Goal: Use online tool/utility: Use online tool/utility

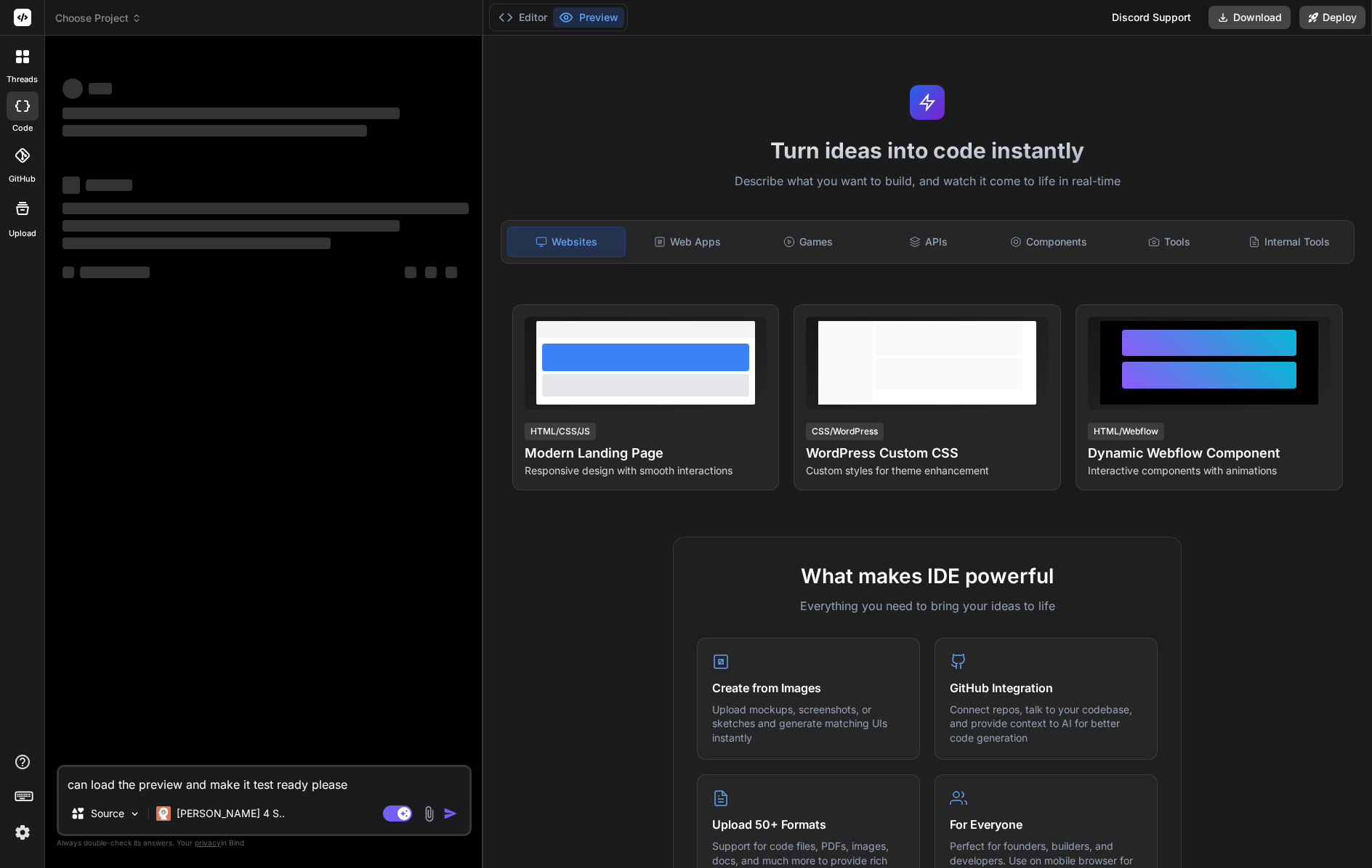
click at [19, 825] on img at bounding box center [22, 832] width 25 height 25
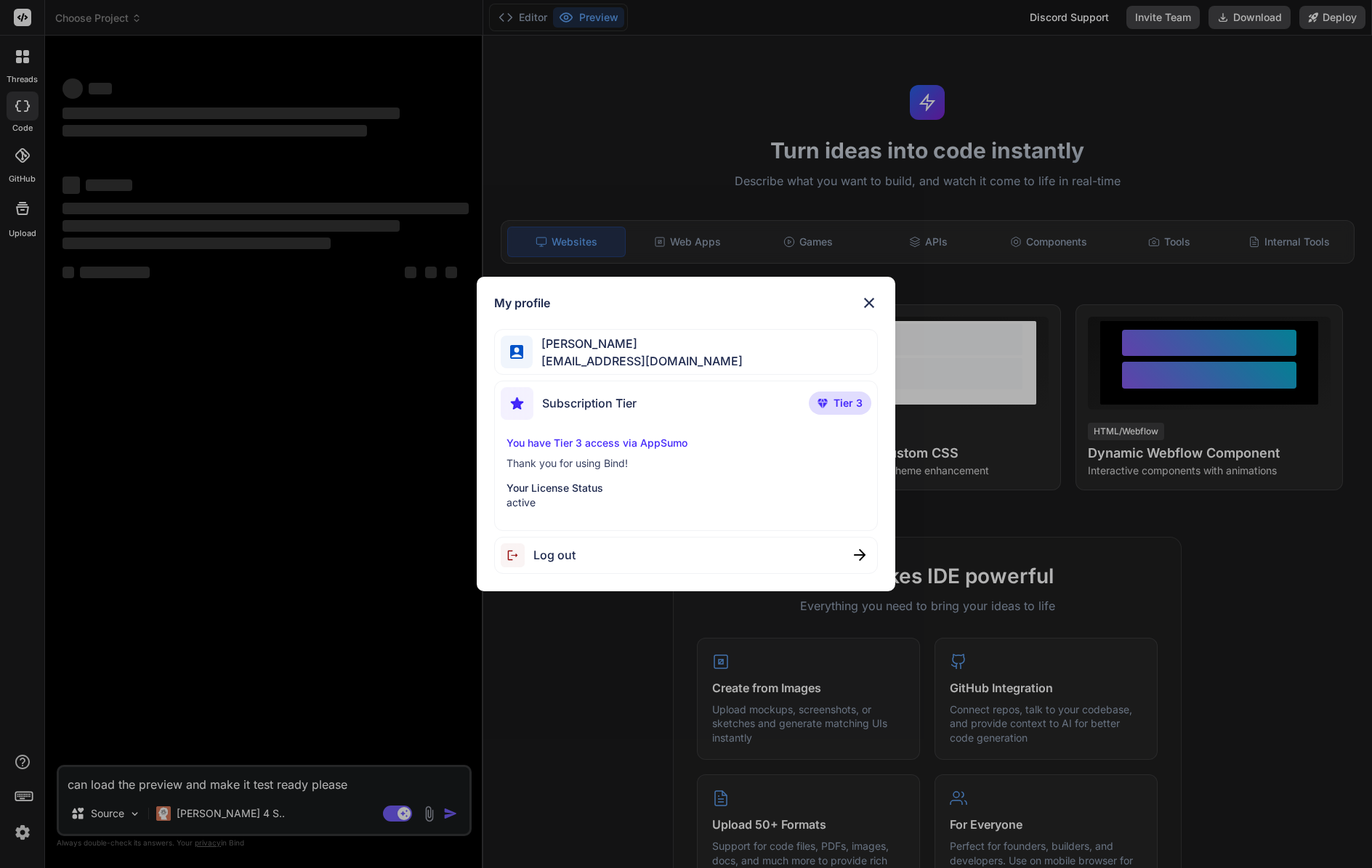
click at [248, 736] on div "My profile [PERSON_NAME] [EMAIL_ADDRESS][DOMAIN_NAME] Subscription Tier Tier 3 …" at bounding box center [686, 434] width 1372 height 868
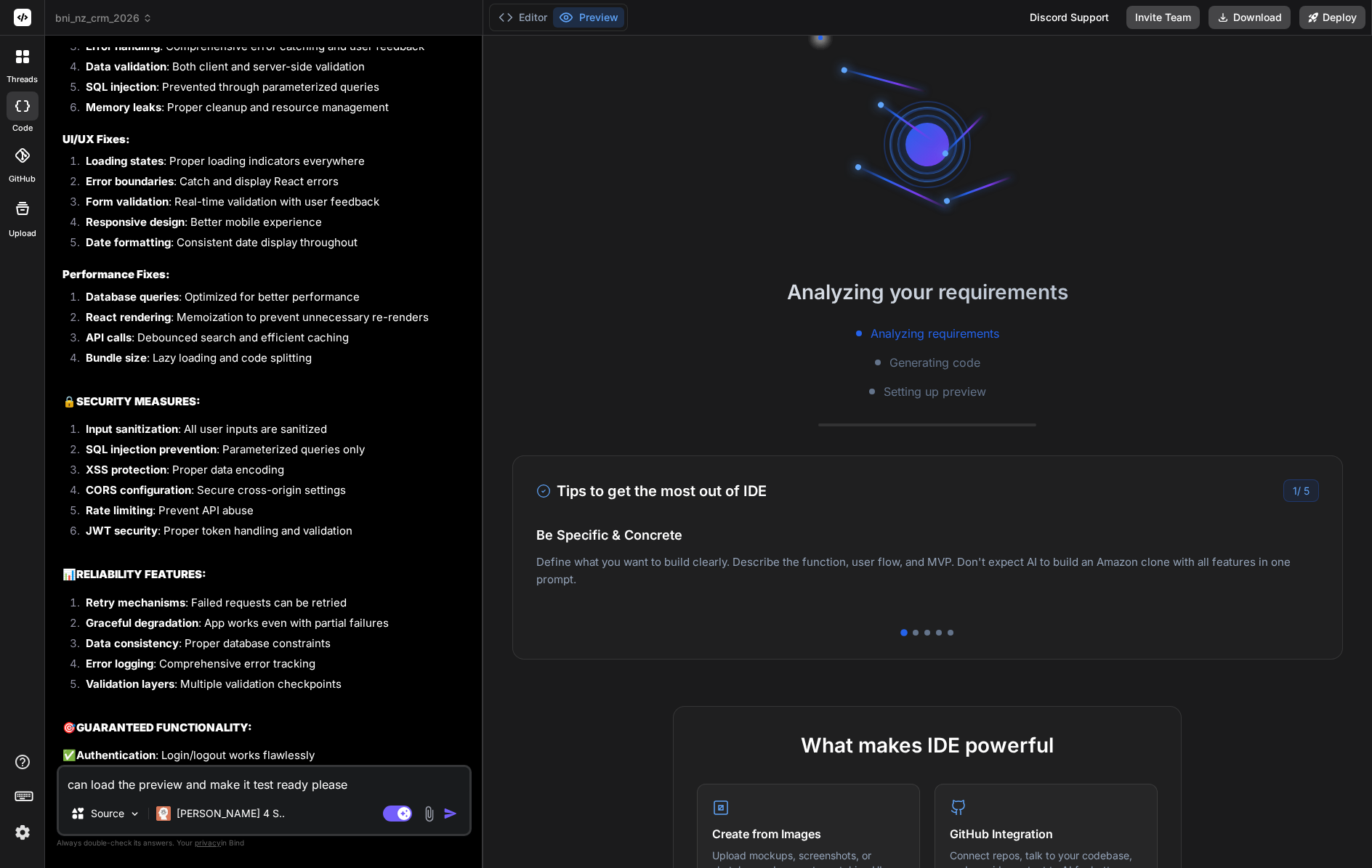
click at [445, 814] on img "button" at bounding box center [450, 814] width 14 height 14
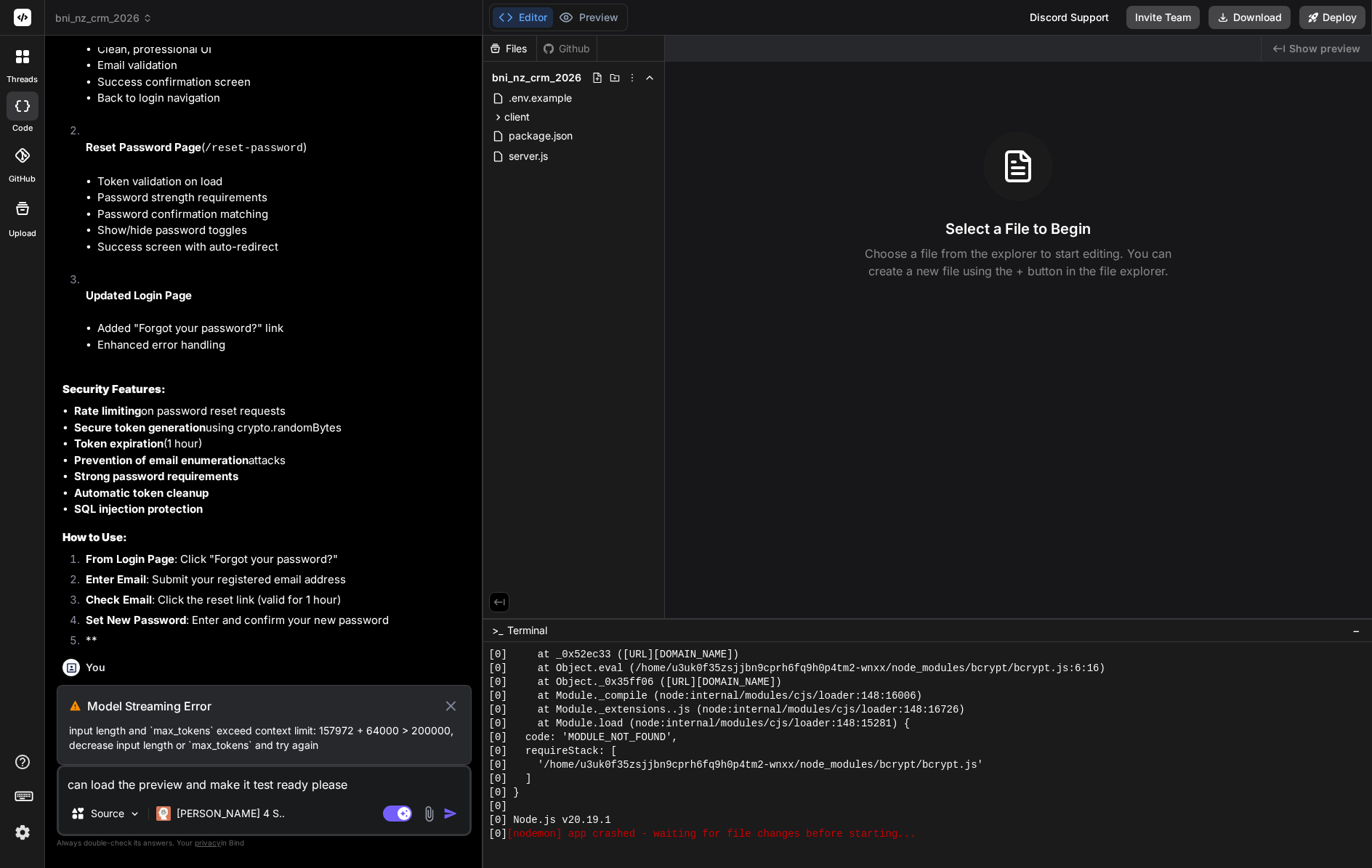
scroll to position [6832, 0]
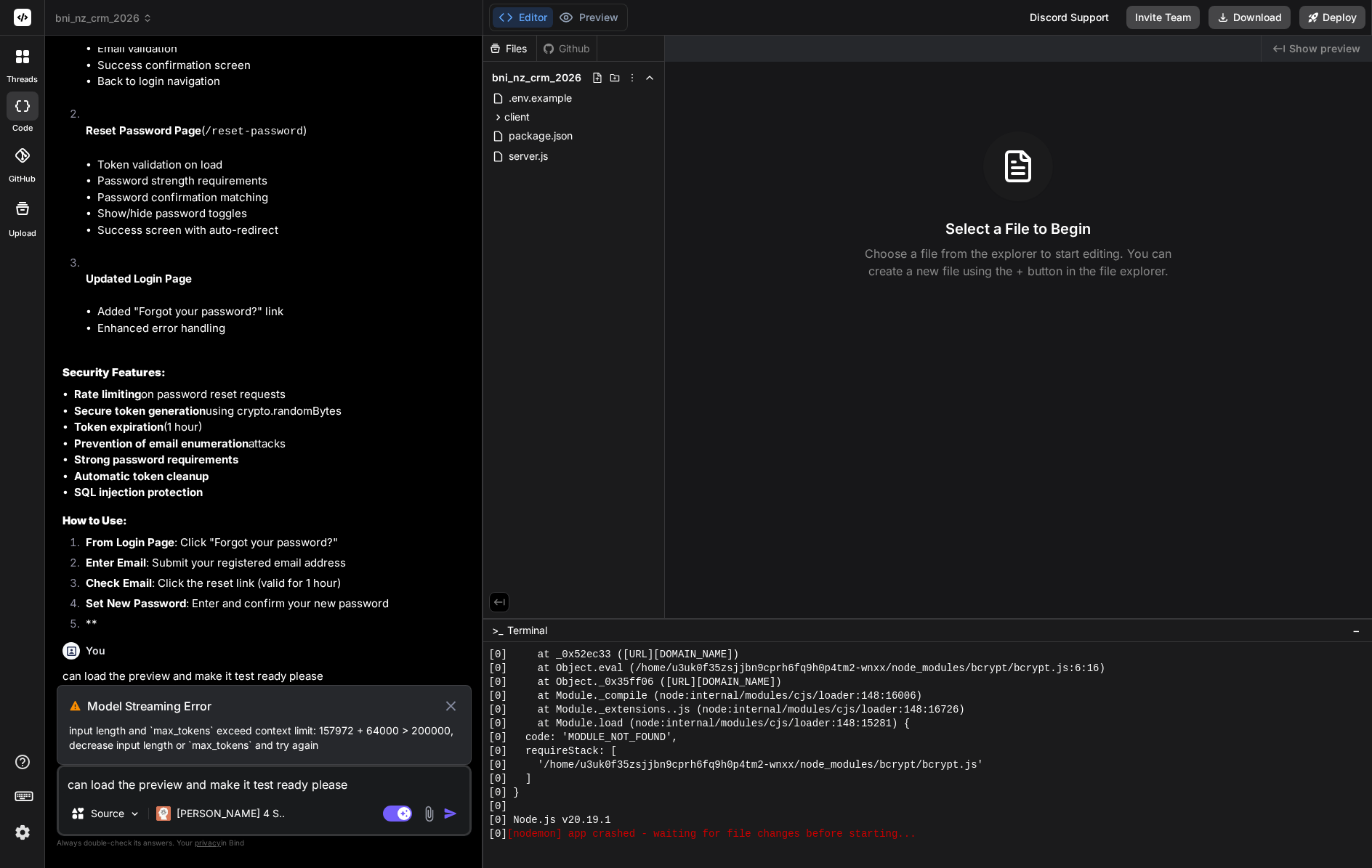
click at [456, 702] on icon at bounding box center [450, 706] width 17 height 18
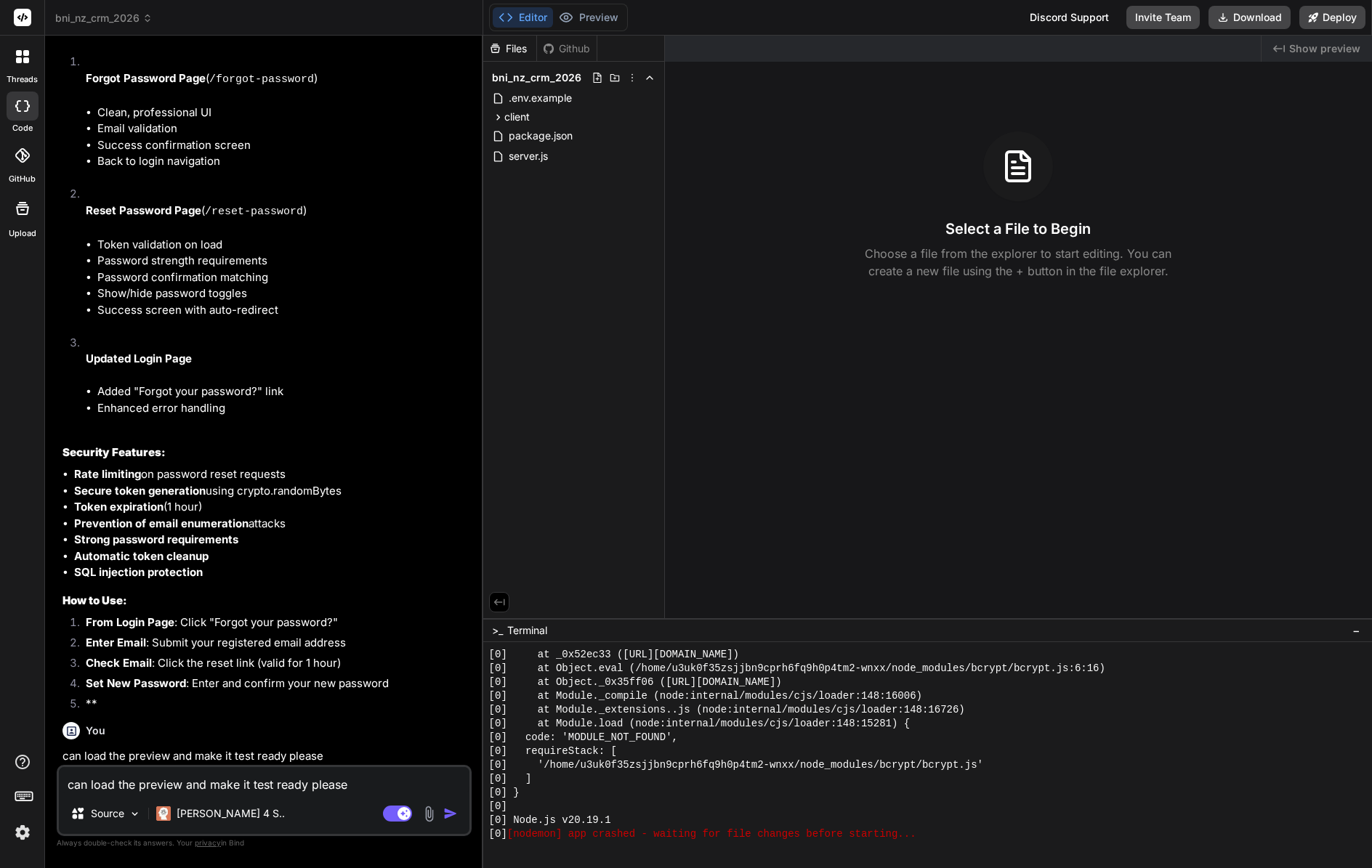
click at [329, 762] on p "can load the preview and make it test ready please" at bounding box center [265, 756] width 406 height 17
click at [1247, 14] on button "Download" at bounding box center [1249, 17] width 82 height 23
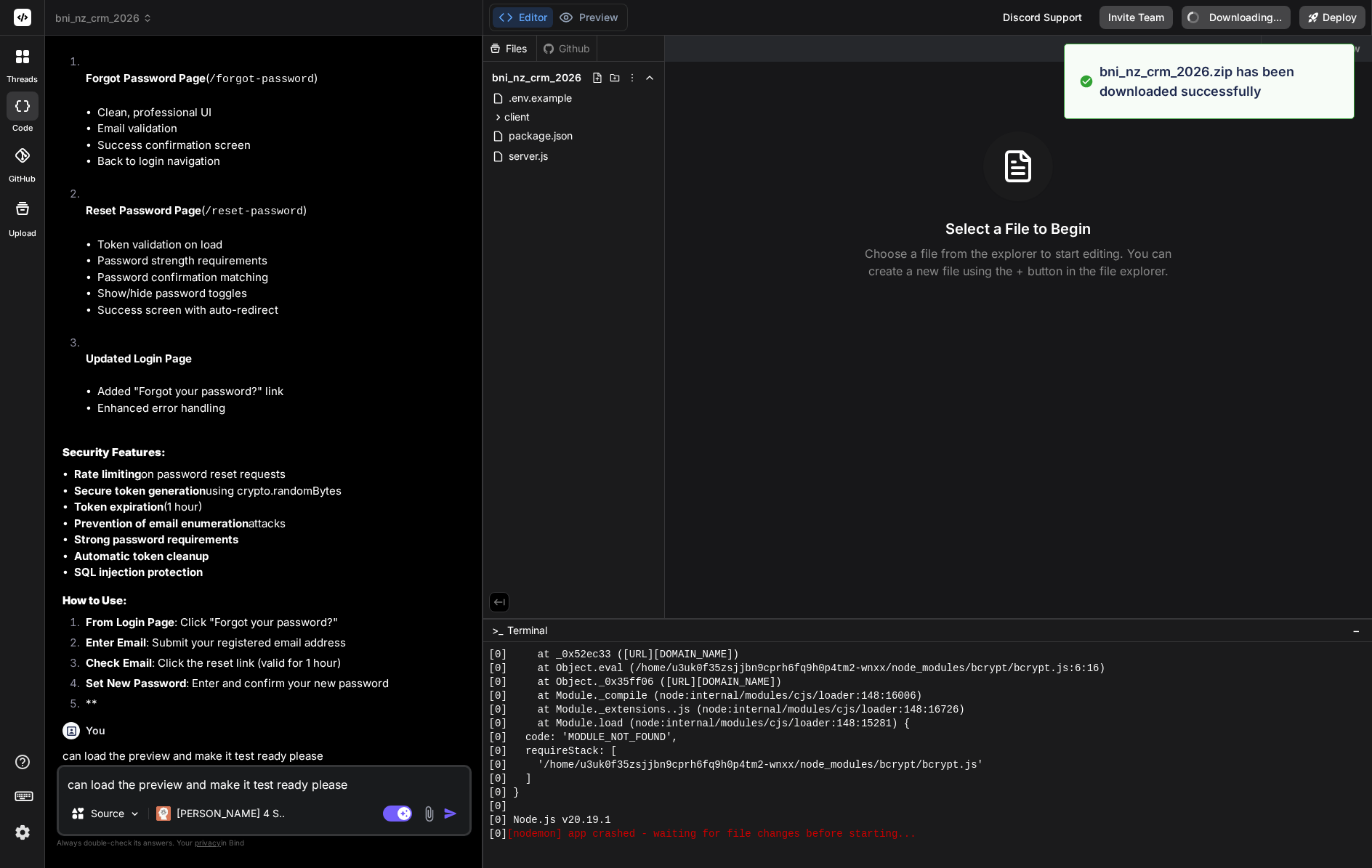
click at [253, 144] on li "Success confirmation screen" at bounding box center [283, 145] width 371 height 17
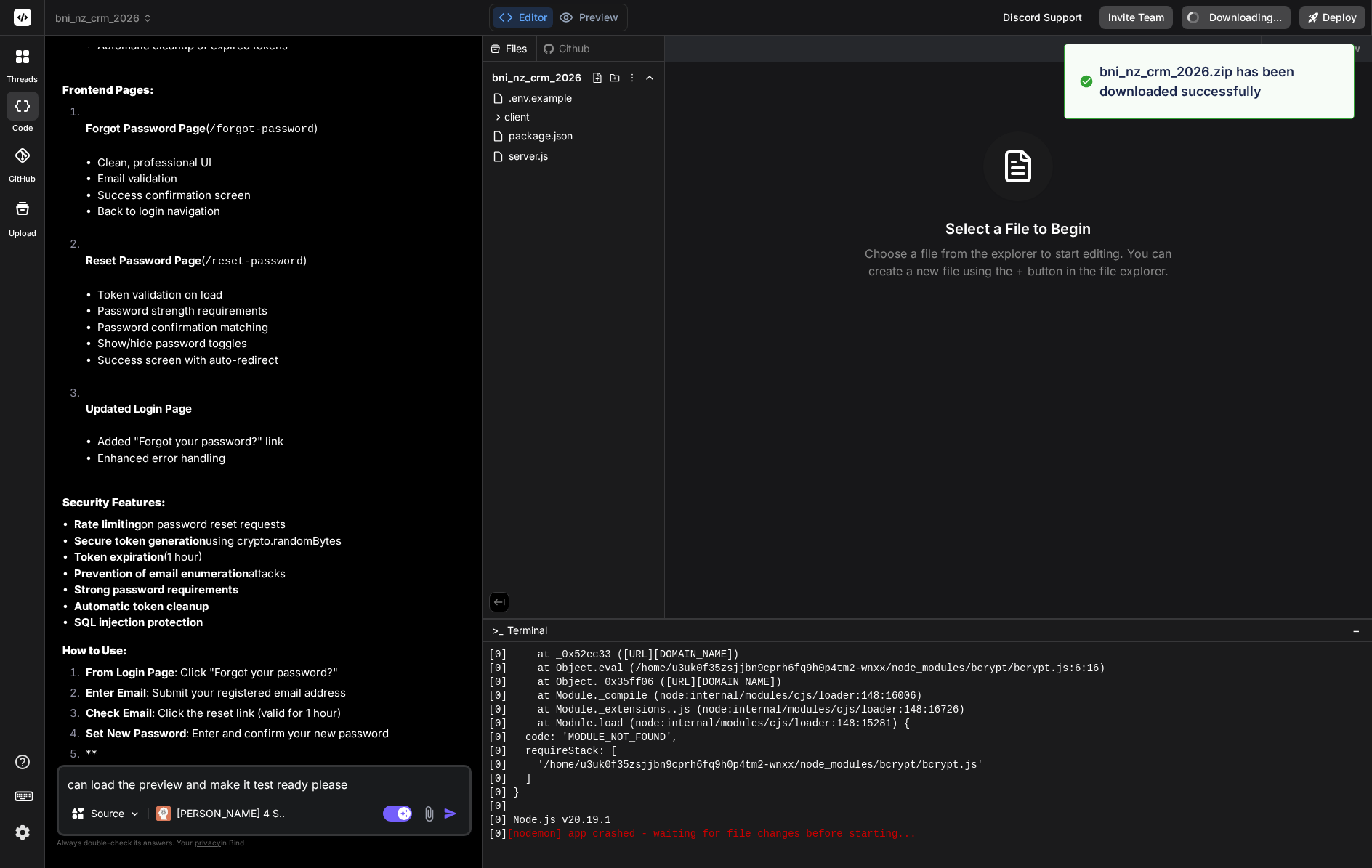
scroll to position [6389, 0]
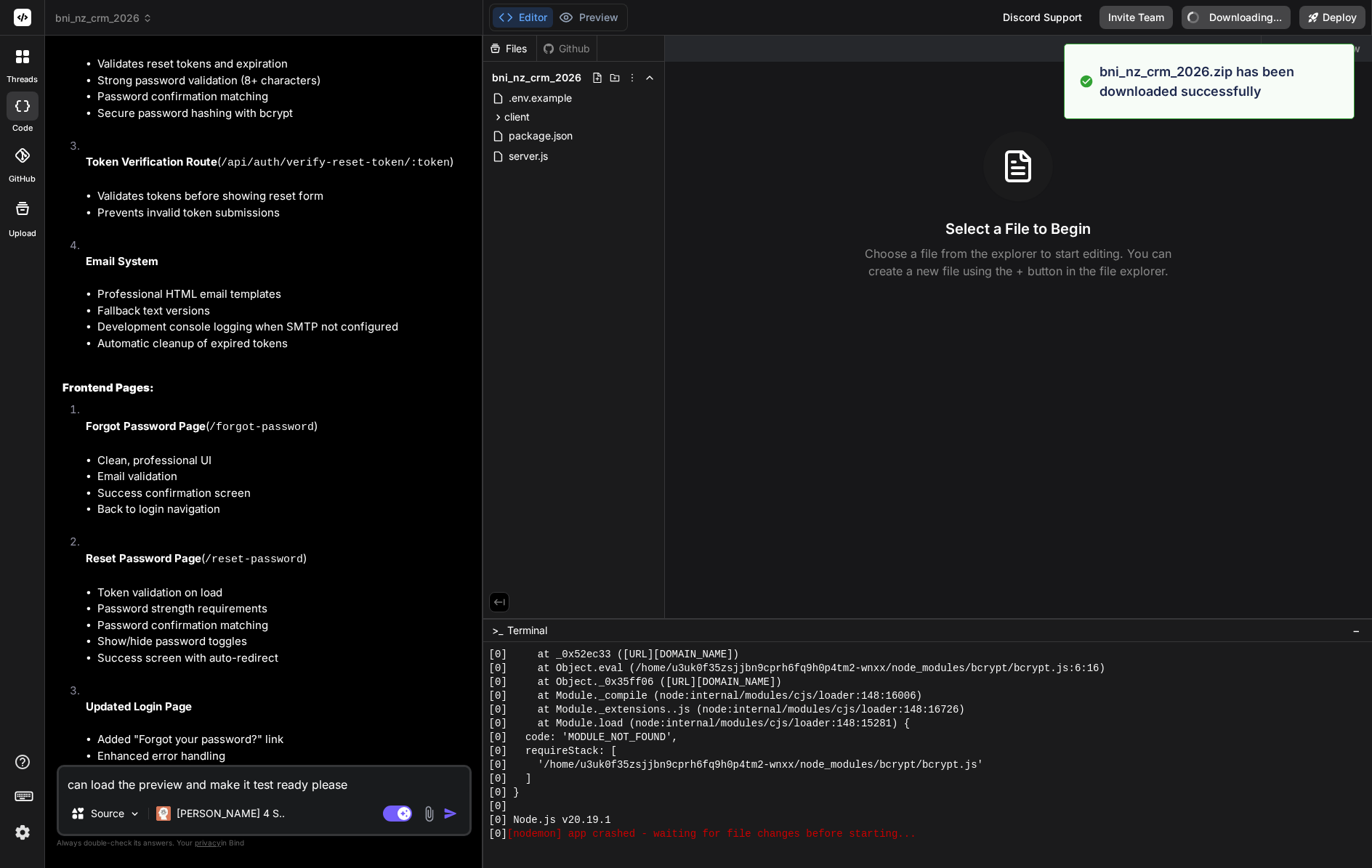
type textarea "x"
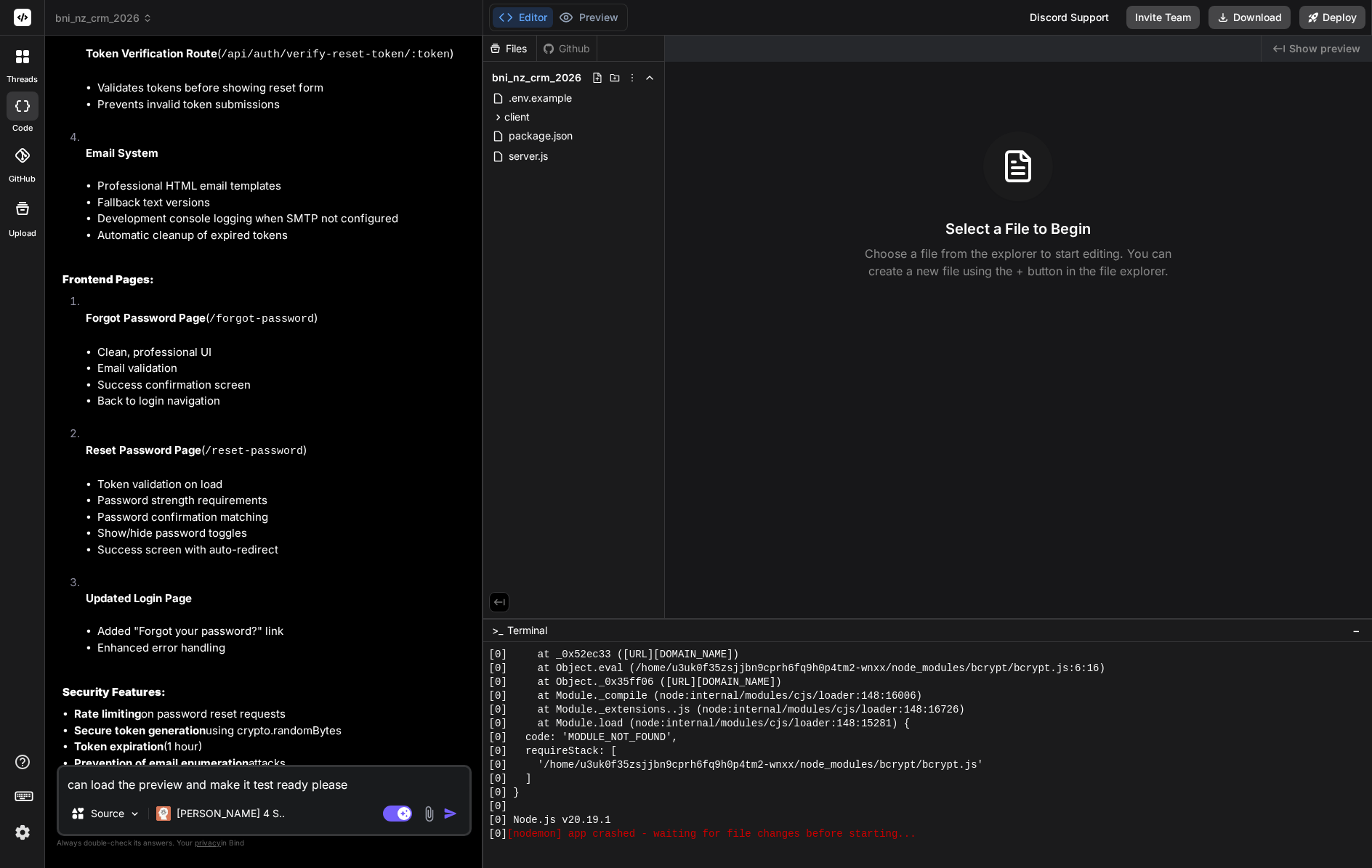
scroll to position [6752, 0]
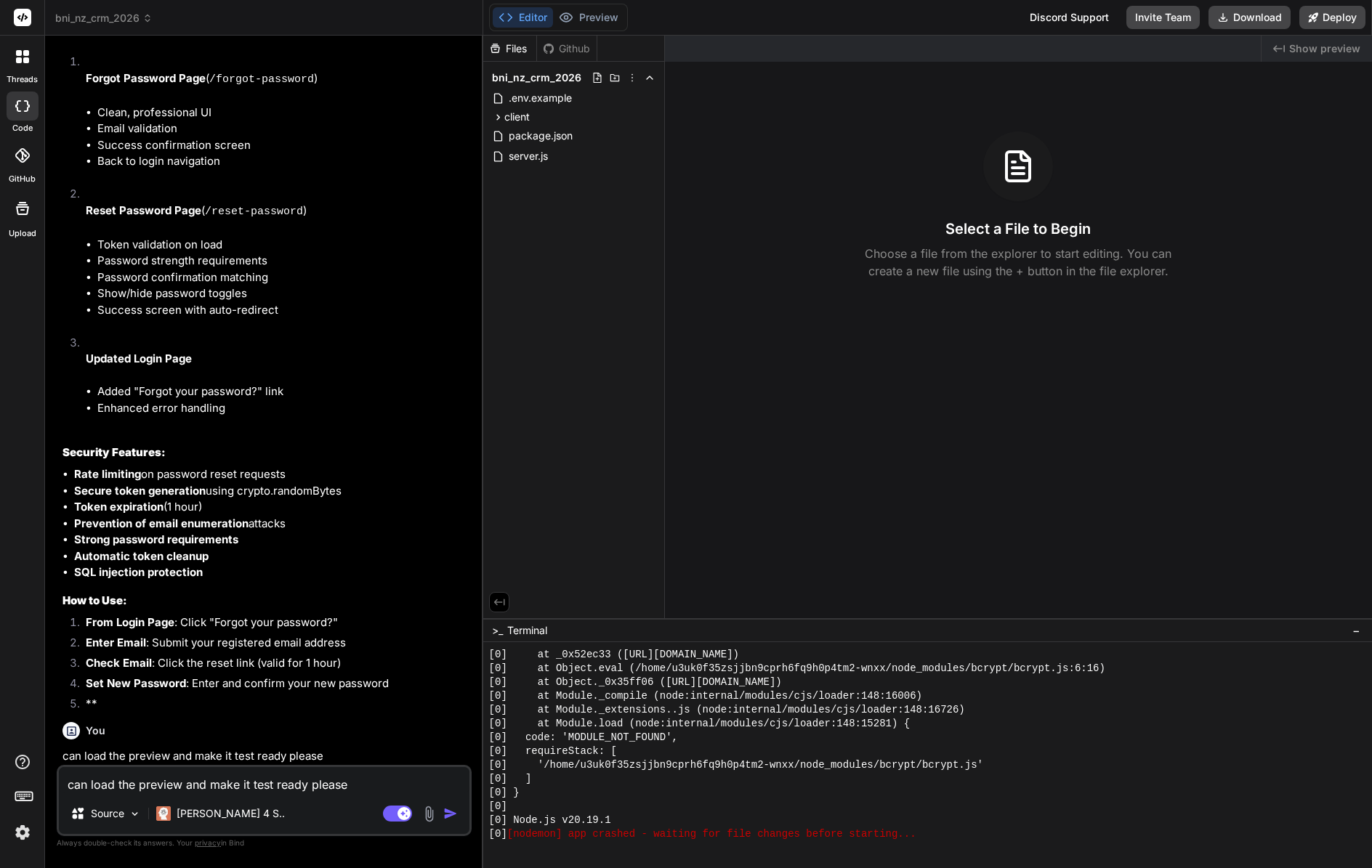
click at [204, 789] on textarea "can load the preview and make it test ready please" at bounding box center [264, 780] width 410 height 26
type textarea "r"
type textarea "x"
type textarea "re"
type textarea "x"
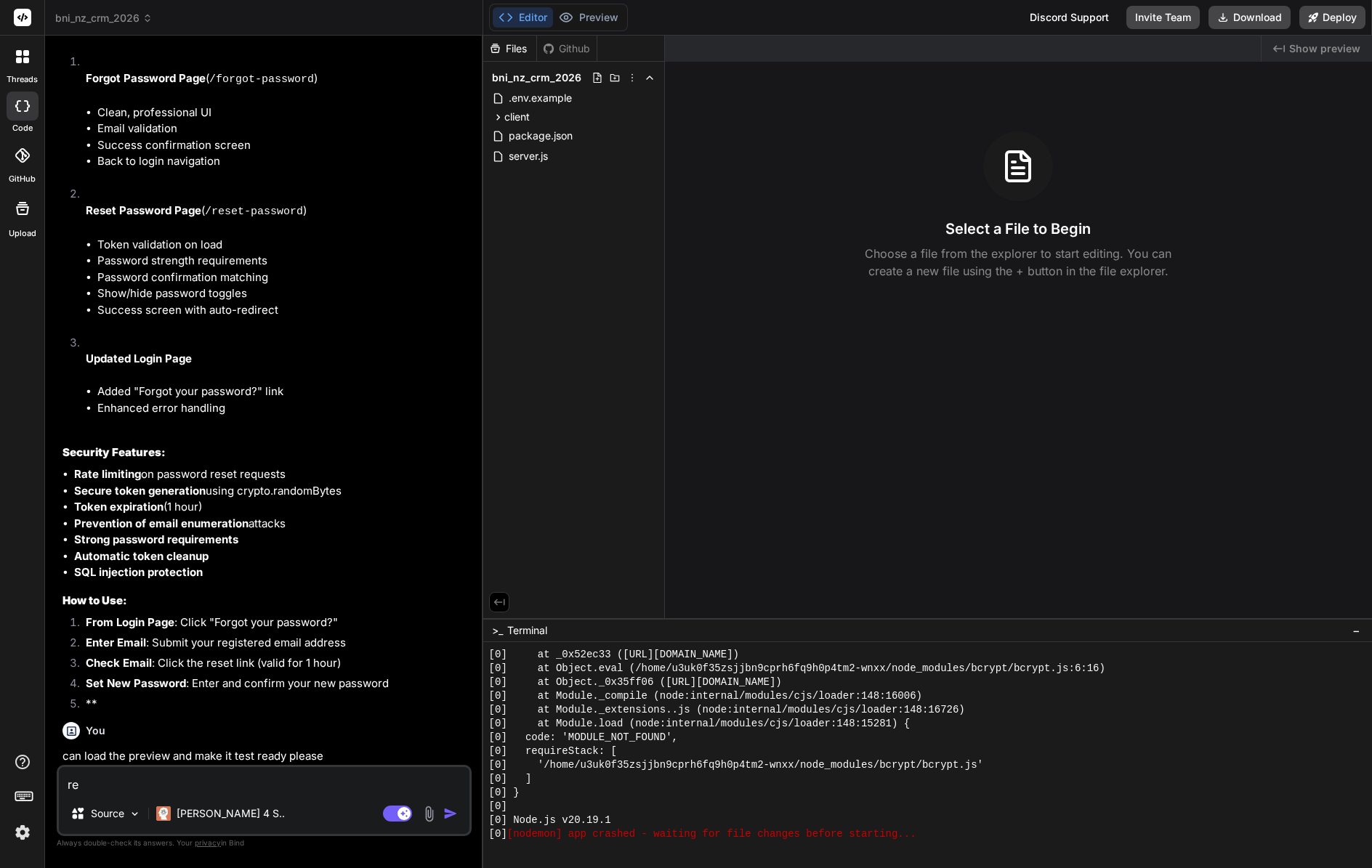
type textarea "rel"
type textarea "x"
type textarea "relo"
type textarea "x"
type textarea "reloa"
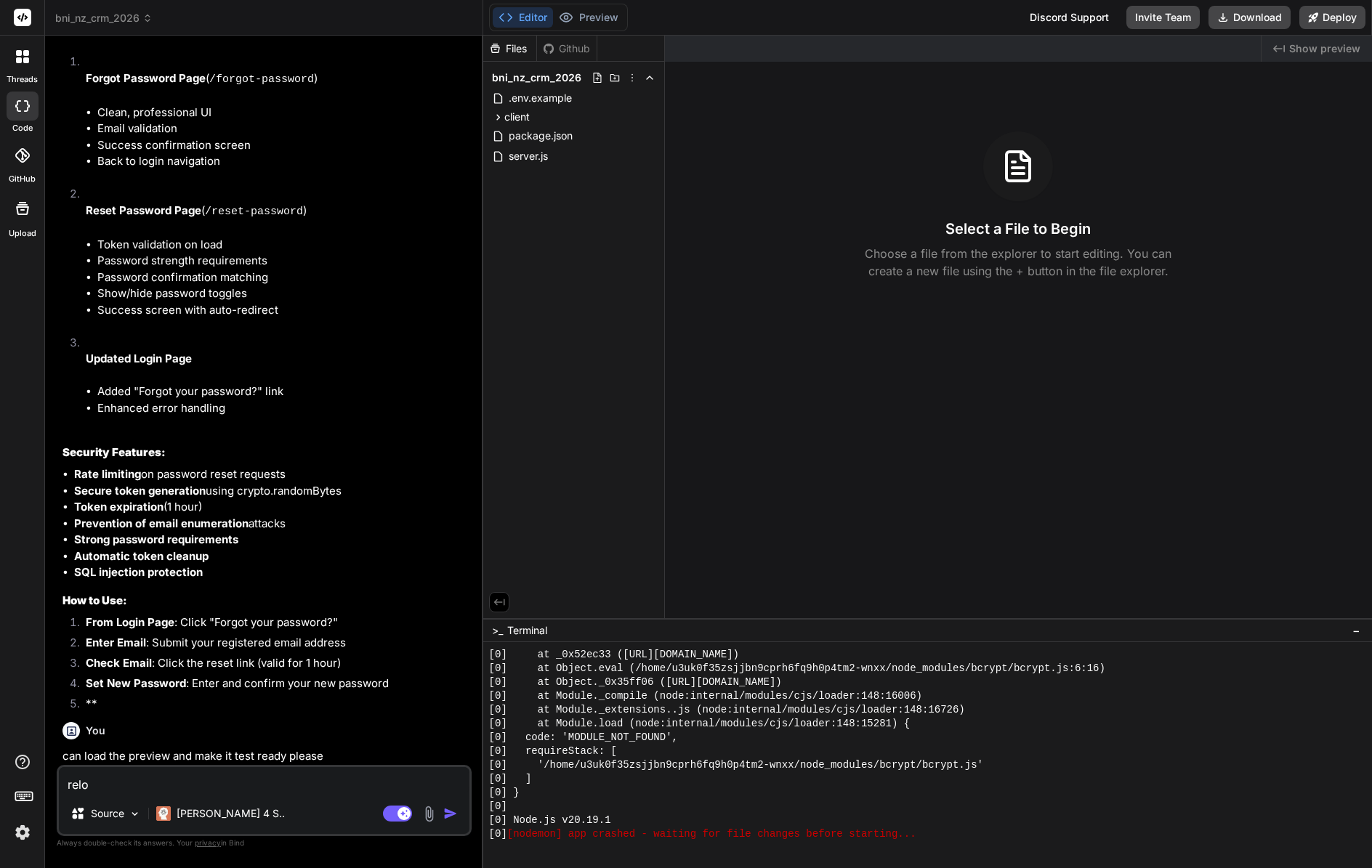
type textarea "x"
type textarea "reload"
type textarea "x"
type textarea "reload"
type textarea "x"
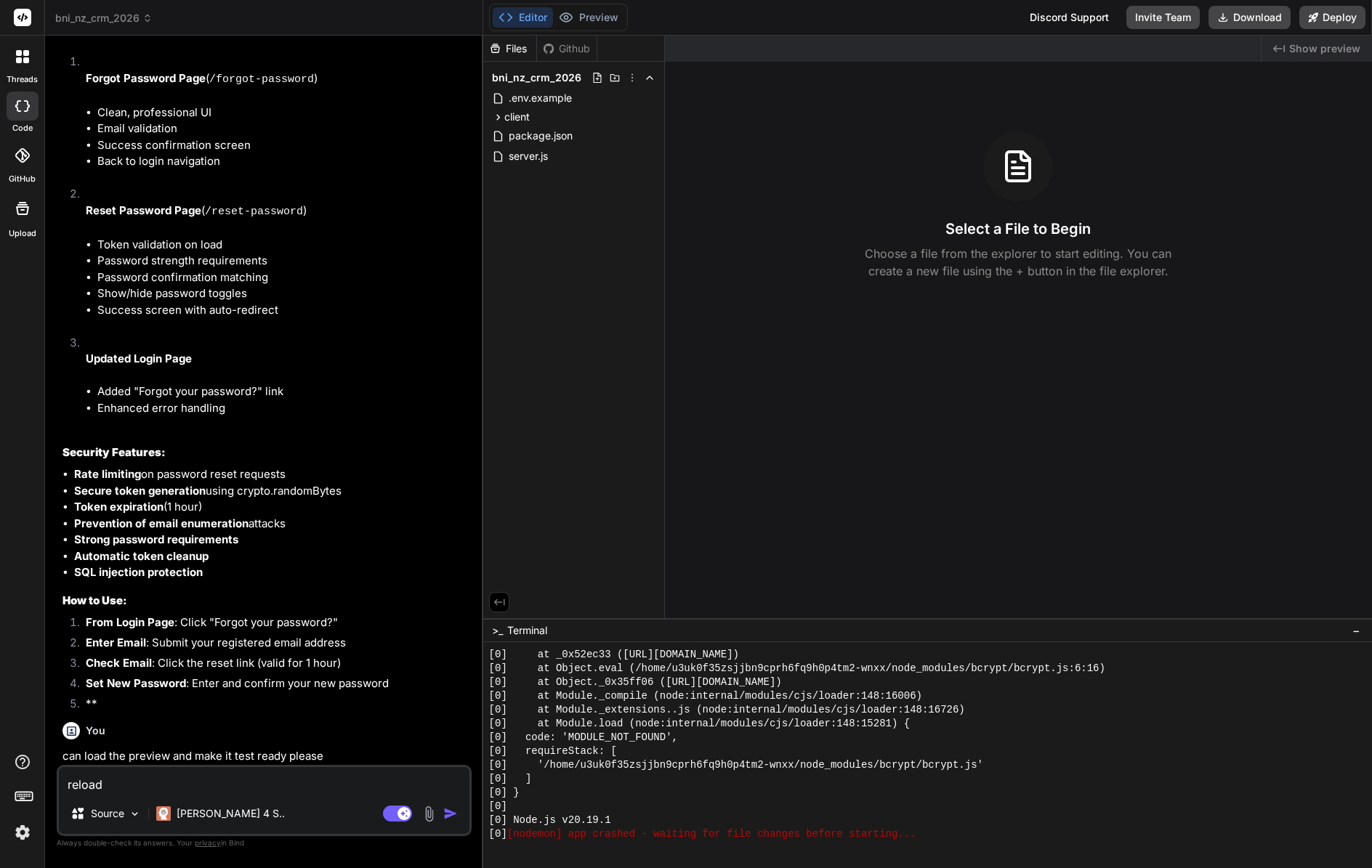
type textarea "reload p"
type textarea "x"
type textarea "reload pr"
type textarea "x"
type textarea "reload pre"
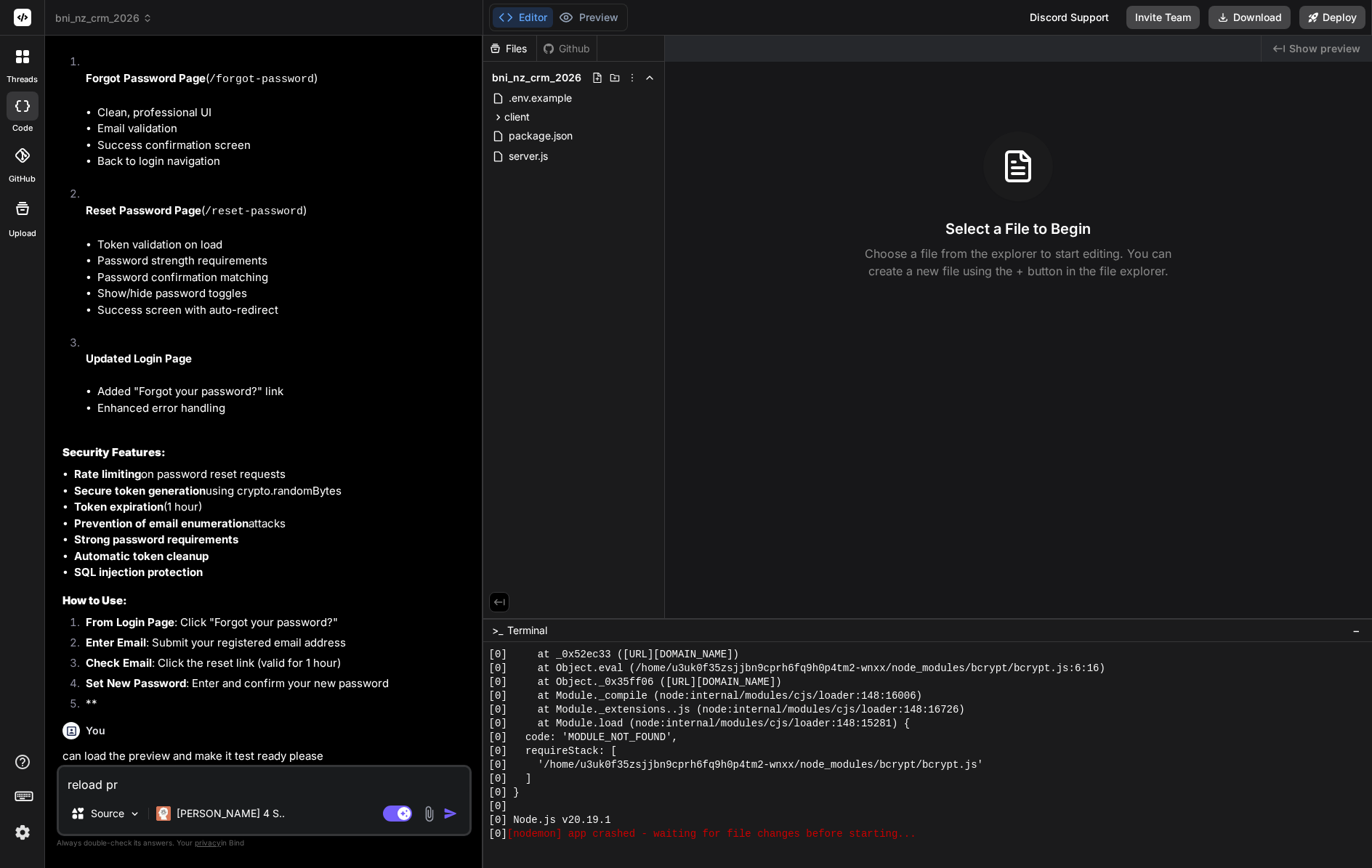
type textarea "x"
type textarea "reload prev"
type textarea "x"
type textarea "reload previ"
type textarea "x"
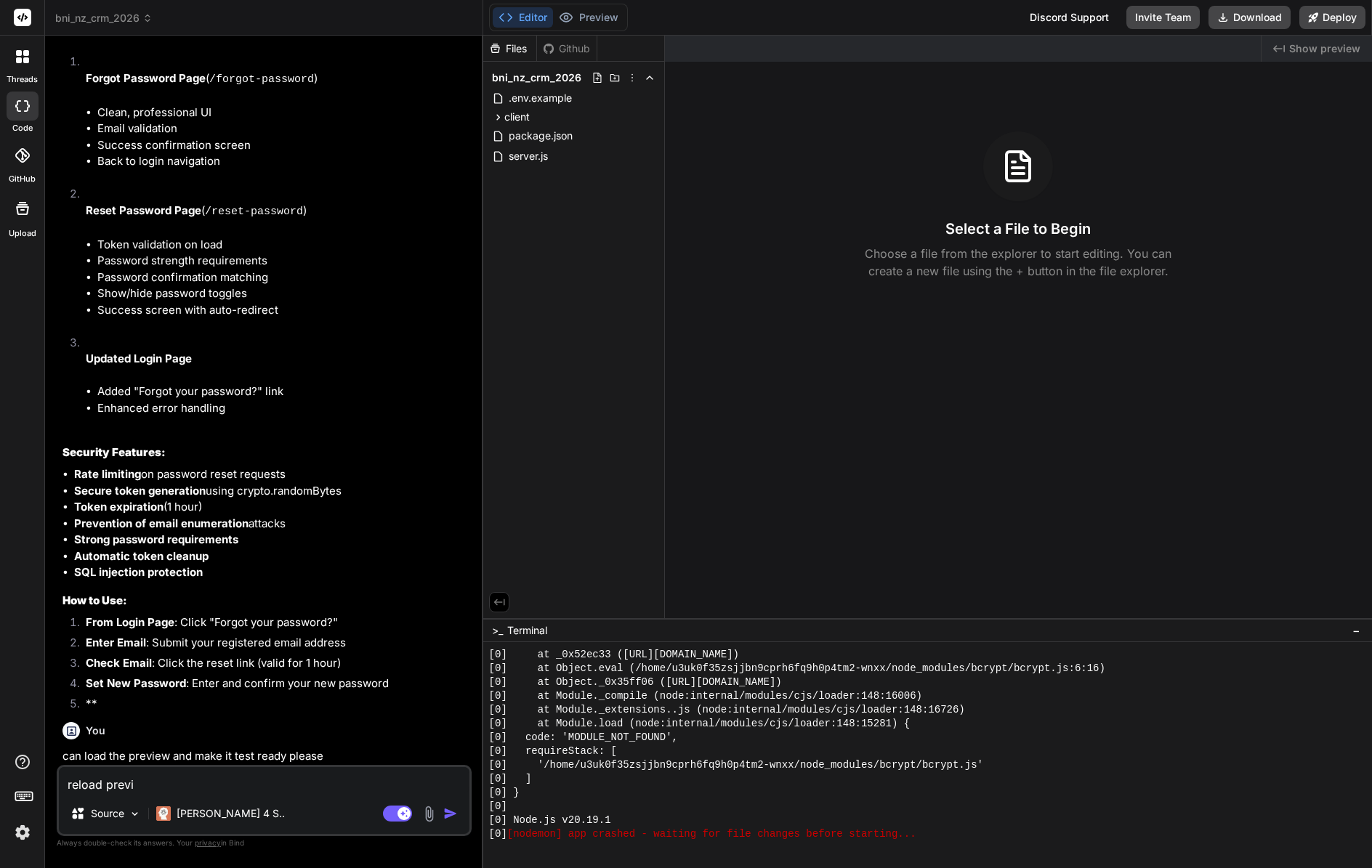
type textarea "reload previe"
type textarea "x"
type textarea "reload preview"
type textarea "x"
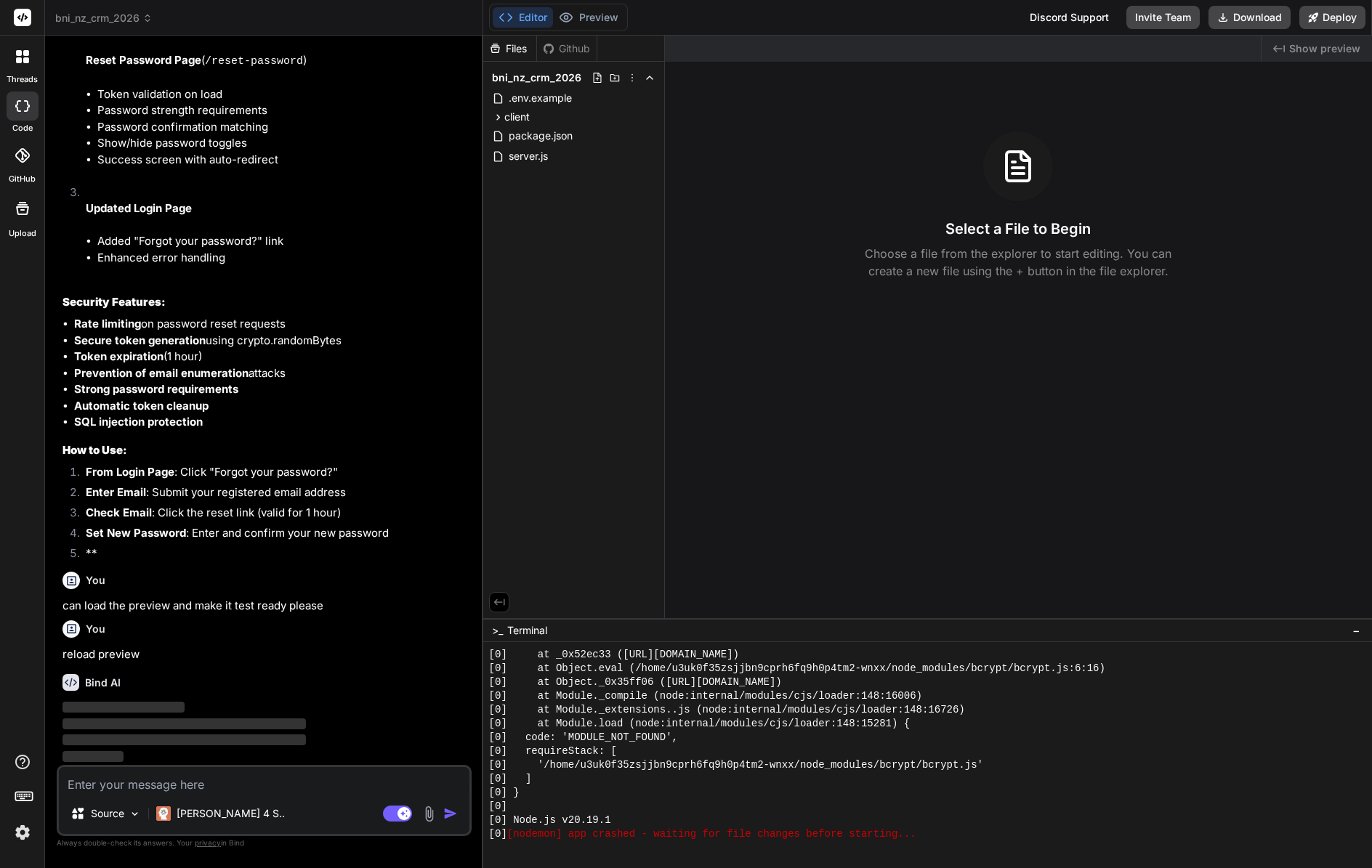
scroll to position [6881, 0]
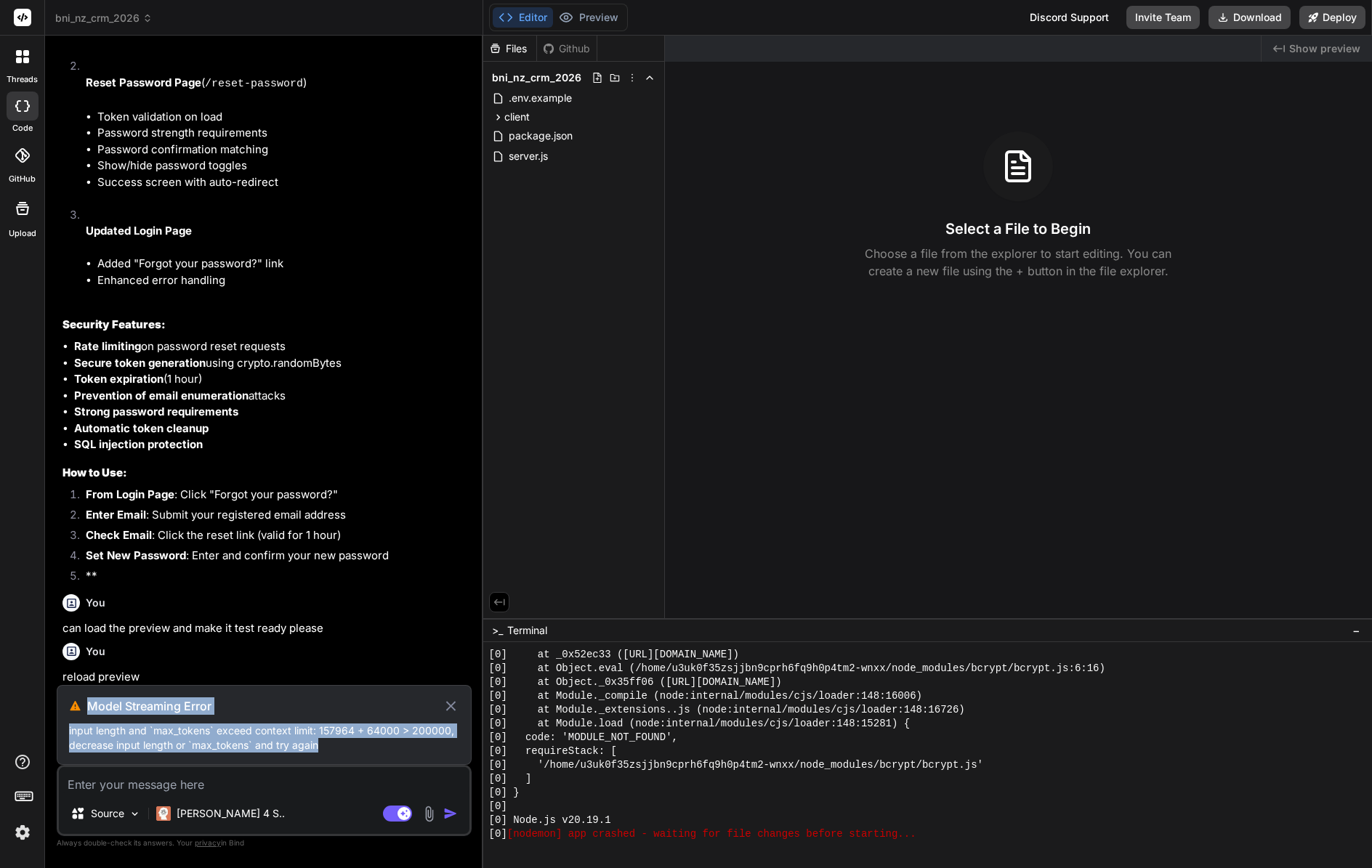
drag, startPoint x: 345, startPoint y: 748, endPoint x: 70, endPoint y: 707, distance: 278.0
click at [70, 707] on div "Model Streaming Error input length and `max_tokens` exceed context limit: 15796…" at bounding box center [264, 725] width 415 height 80
copy div "Model Streaming Error input length and `max_tokens` exceed context limit: 15796…"
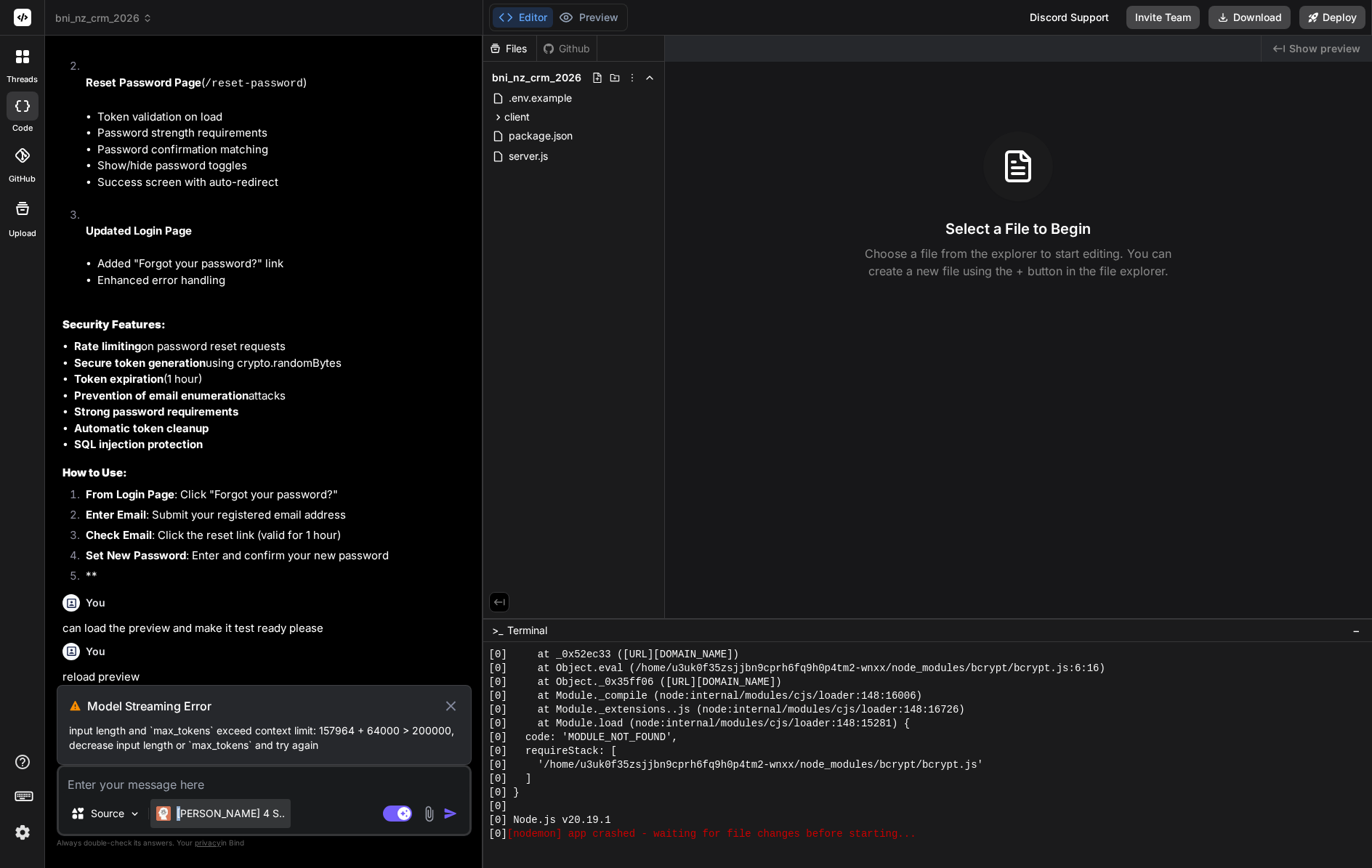
click at [181, 810] on p "[PERSON_NAME] 4 S.." at bounding box center [230, 814] width 108 height 14
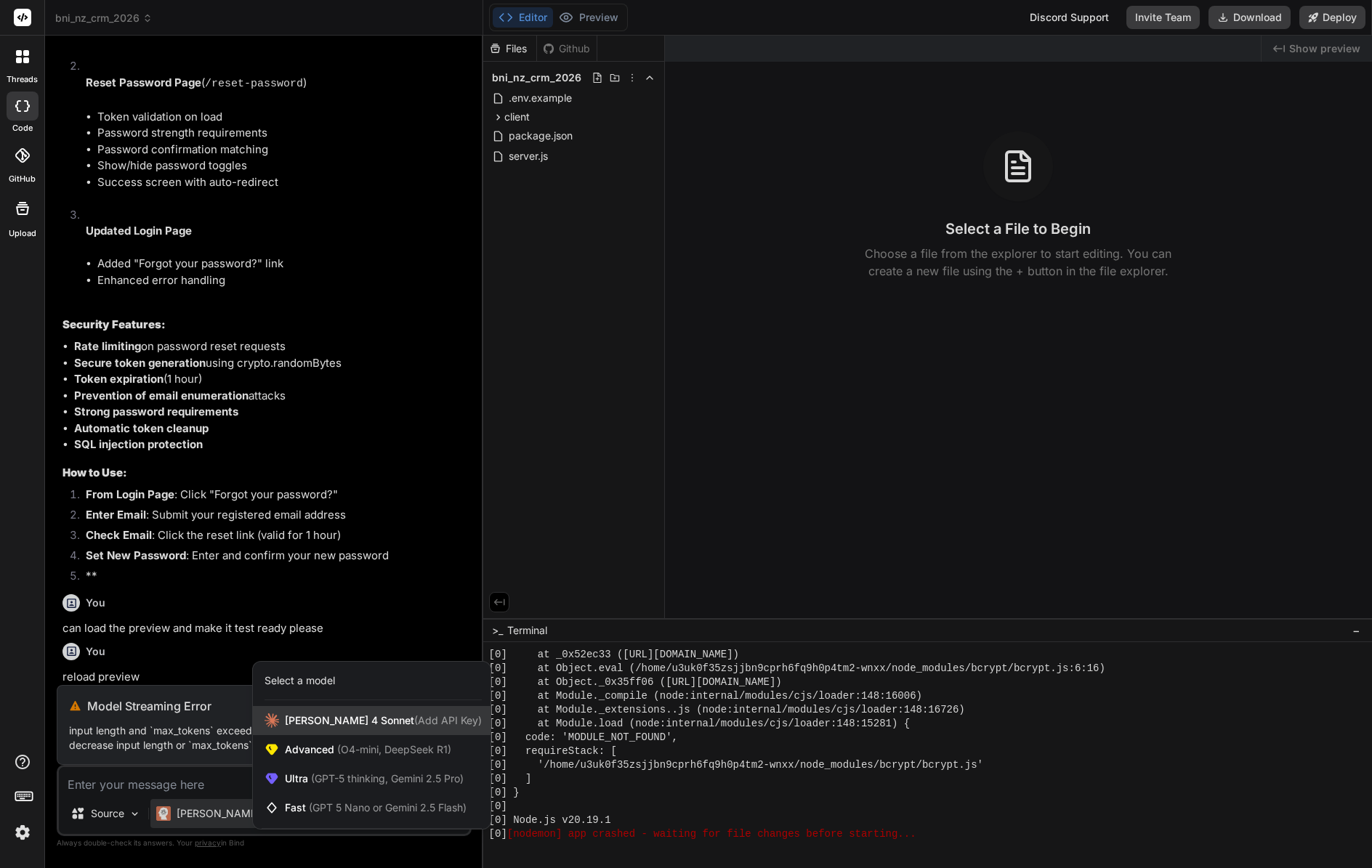
click at [344, 711] on div "[PERSON_NAME] 4 Sonnet (Add API Key)" at bounding box center [371, 720] width 237 height 29
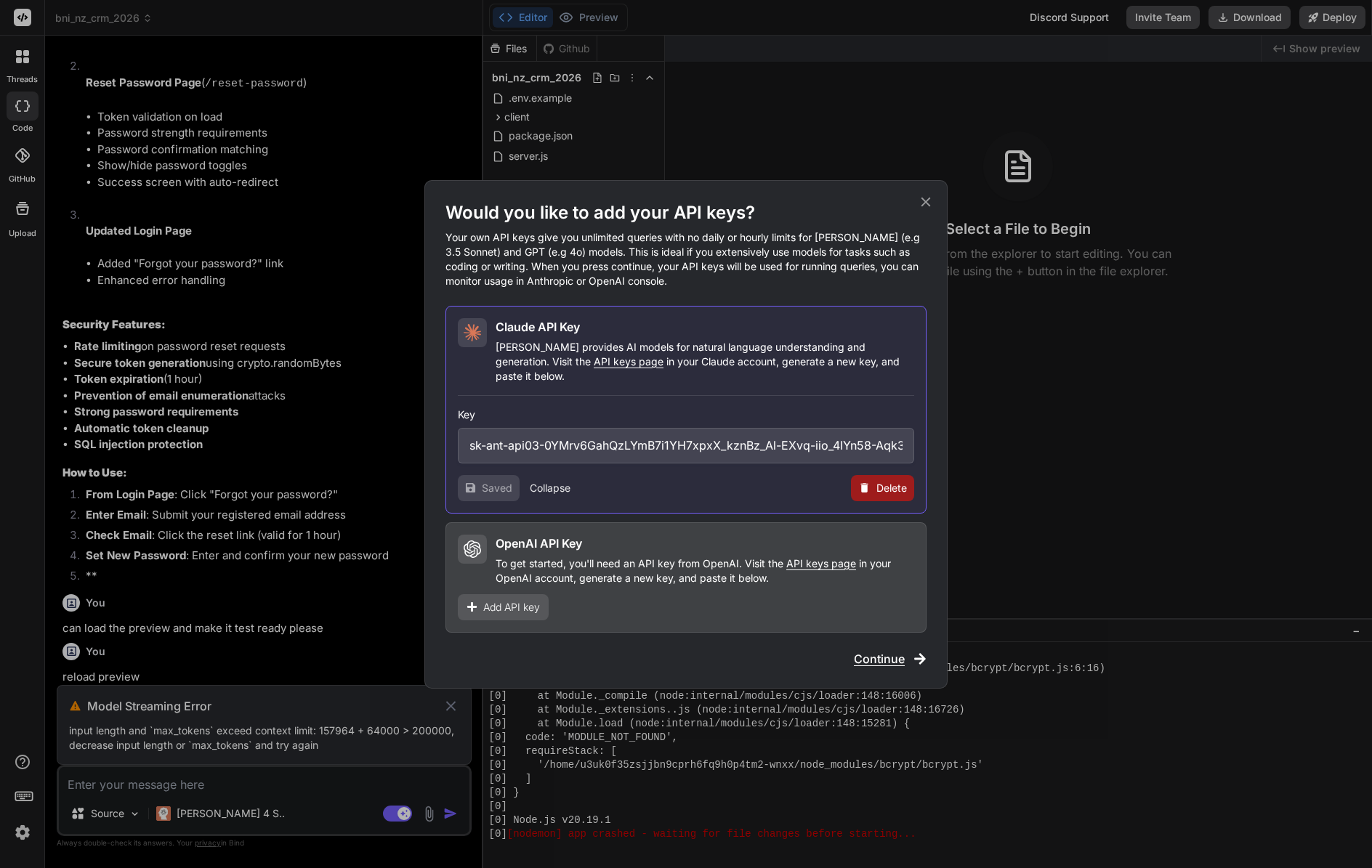
click at [875, 650] on span "Continue" at bounding box center [879, 659] width 51 height 18
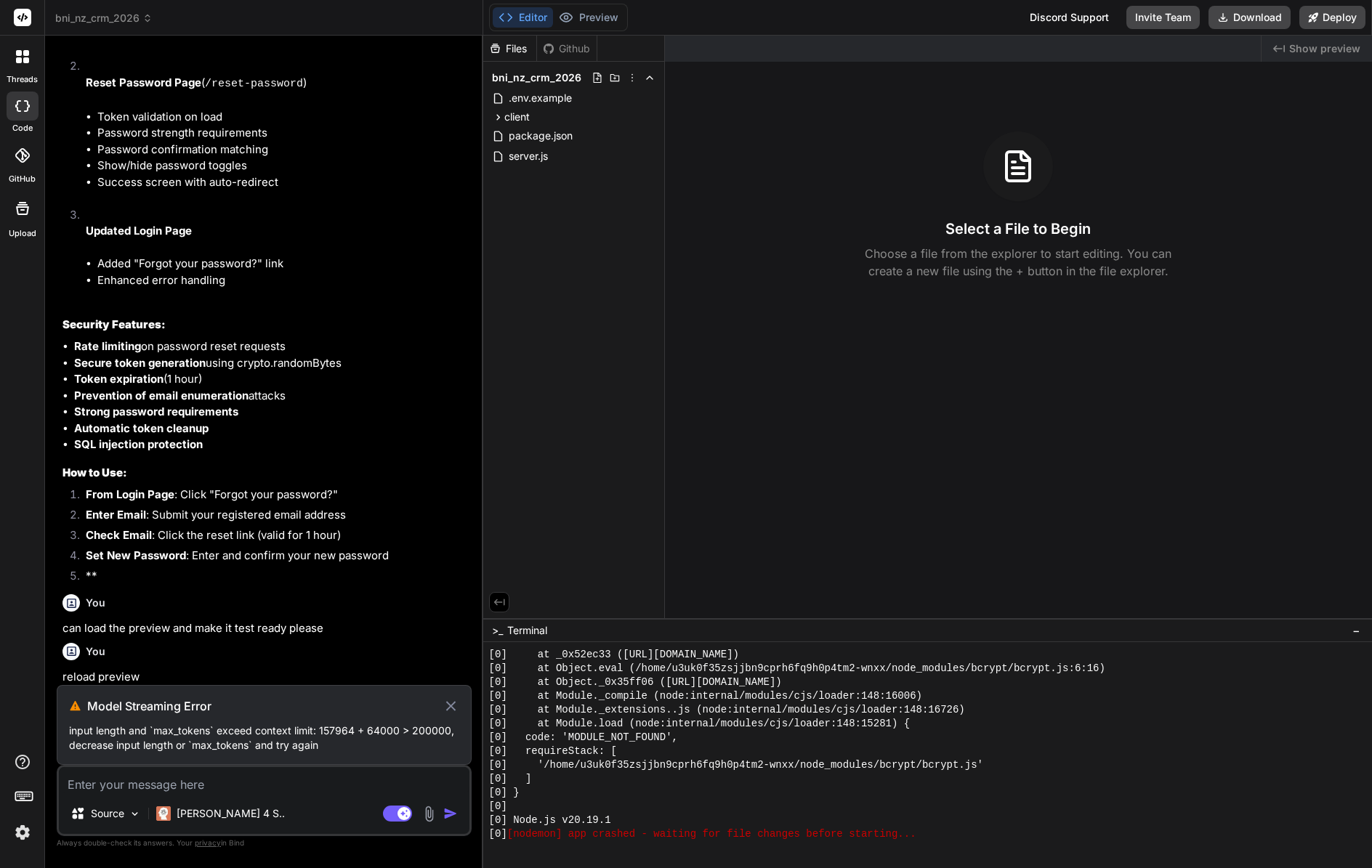
click at [476, 810] on div "Bind AI Web Search Created with Pixso. Code Generator You The Contacts page is …" at bounding box center [264, 452] width 438 height 831
click at [287, 722] on div "Model Streaming Error input length and `max_tokens` exceed context limit: 15796…" at bounding box center [264, 725] width 415 height 80
click at [449, 707] on icon at bounding box center [450, 706] width 10 height 10
type textarea "x"
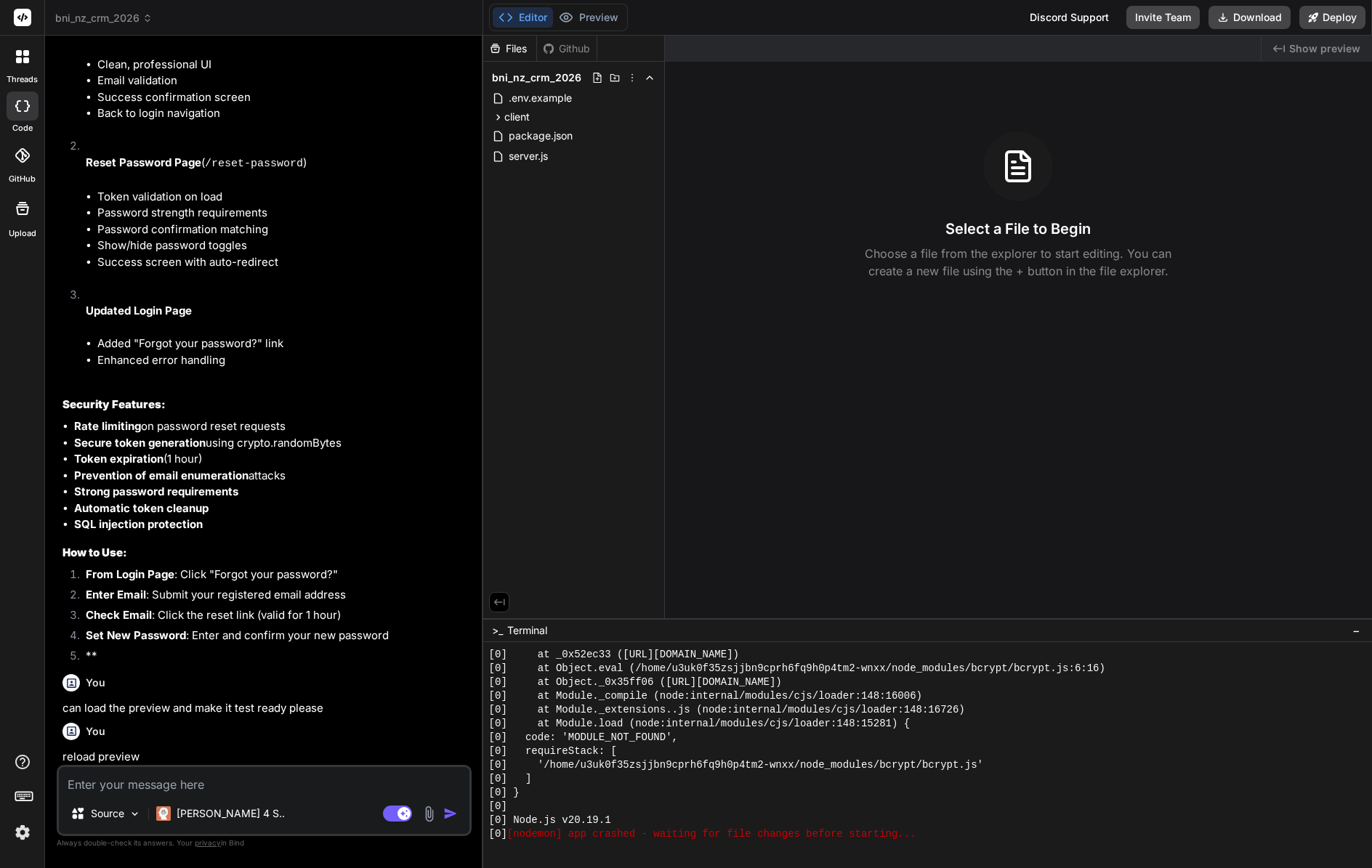
click at [304, 797] on div "Source Claude 4 S.. Agent Mode. When this toggle is activated, AI automatically…" at bounding box center [264, 800] width 415 height 71
click at [302, 791] on textarea at bounding box center [264, 780] width 410 height 26
paste textarea "Model Streaming Error input length and `max_tokens` exceed context limit: 15796…"
type textarea "Model Streaming Error input length and `max_tokens` exceed context limit: 15796…"
type textarea "x"
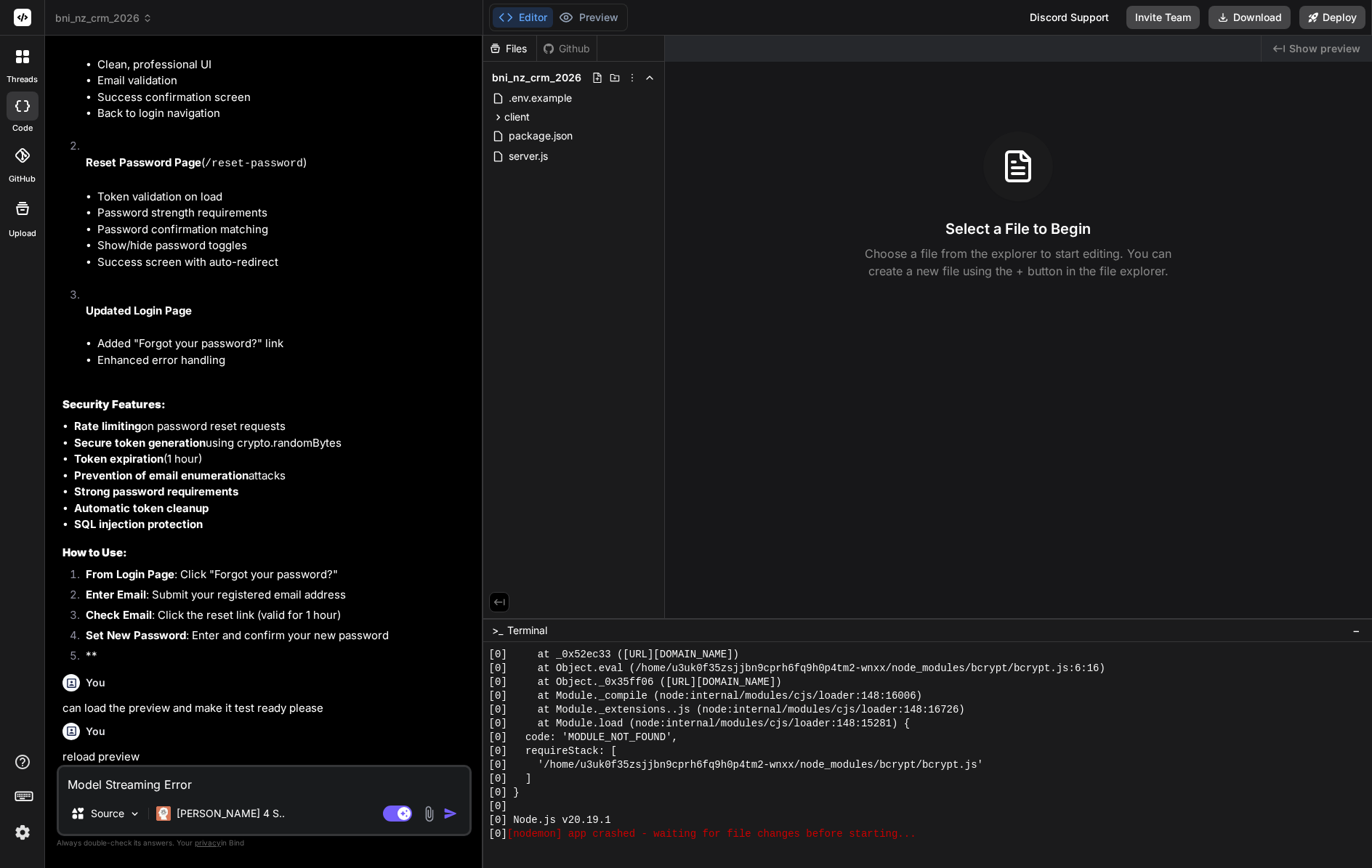
scroll to position [6847, 0]
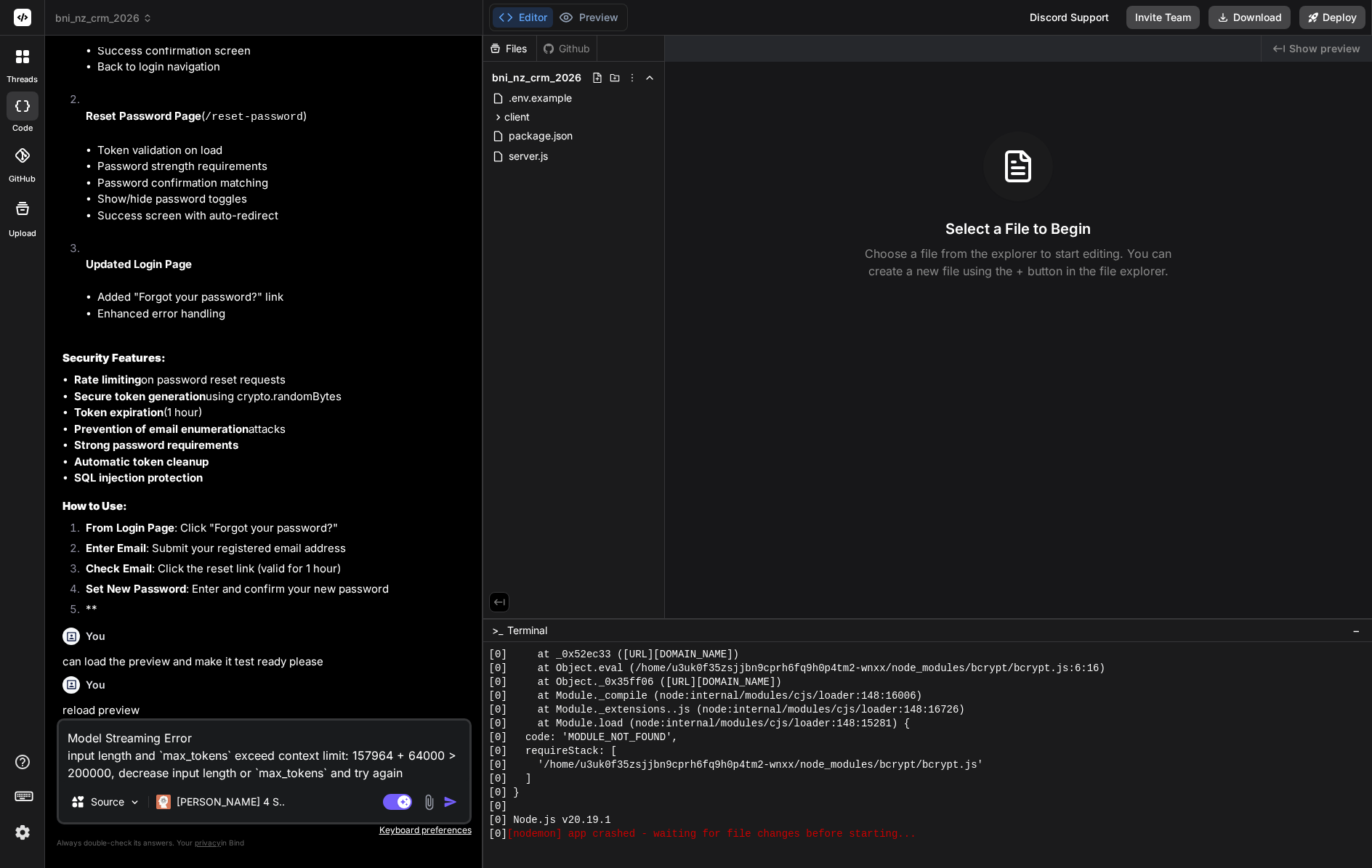
type textarea "x"
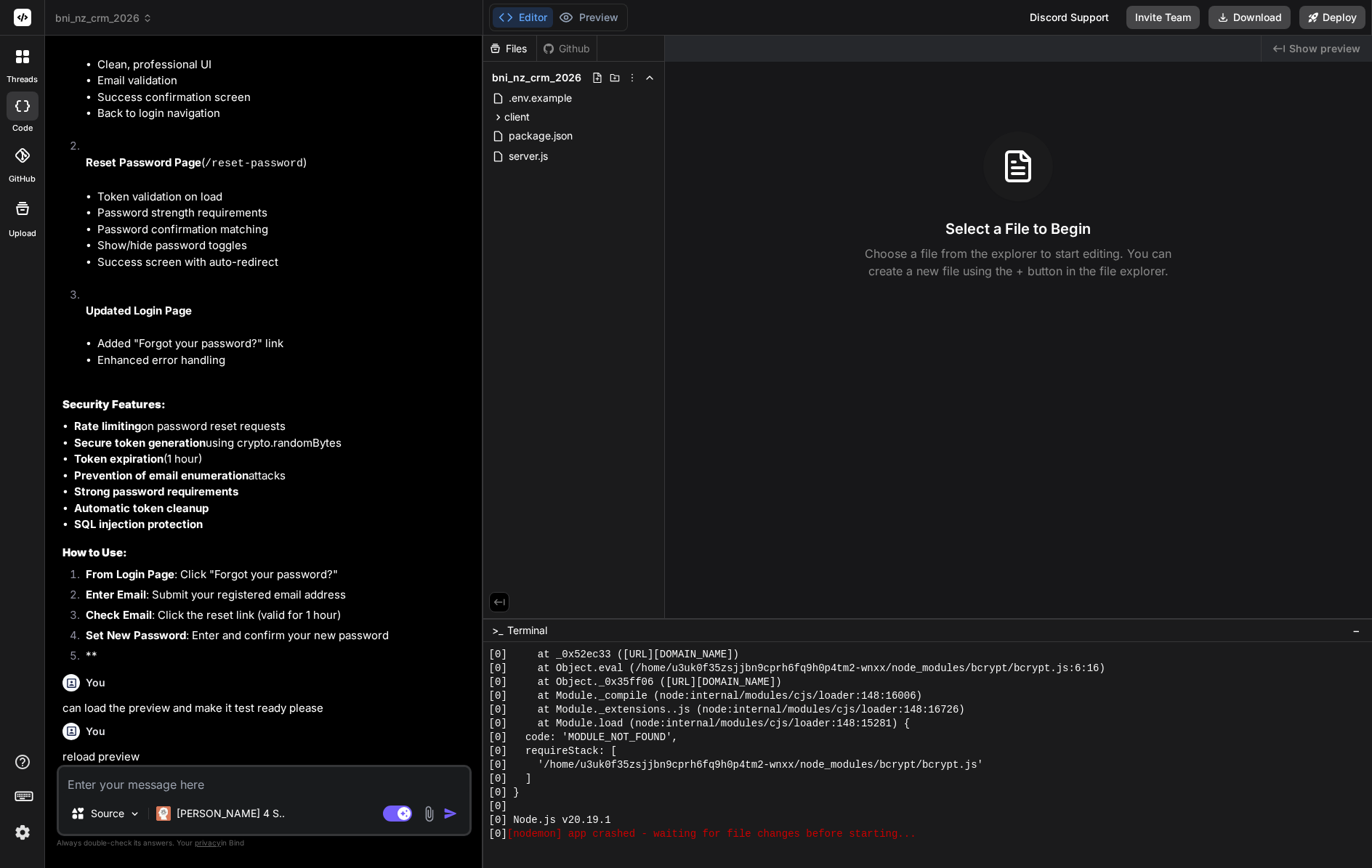
type textarea "p"
type textarea "x"
type textarea "pr"
type textarea "x"
type textarea "pre"
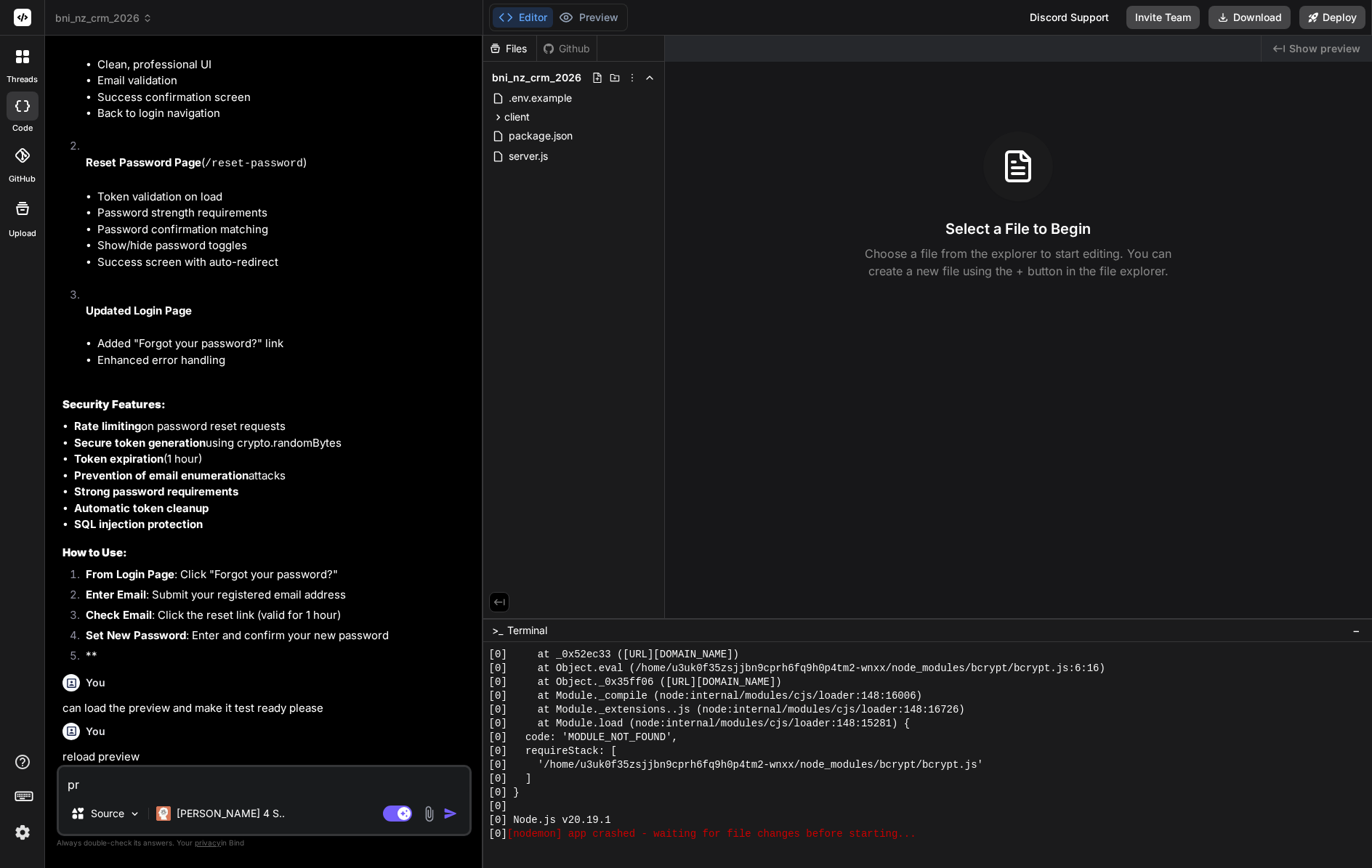
type textarea "x"
type textarea "prev"
type textarea "x"
type textarea "previ"
type textarea "x"
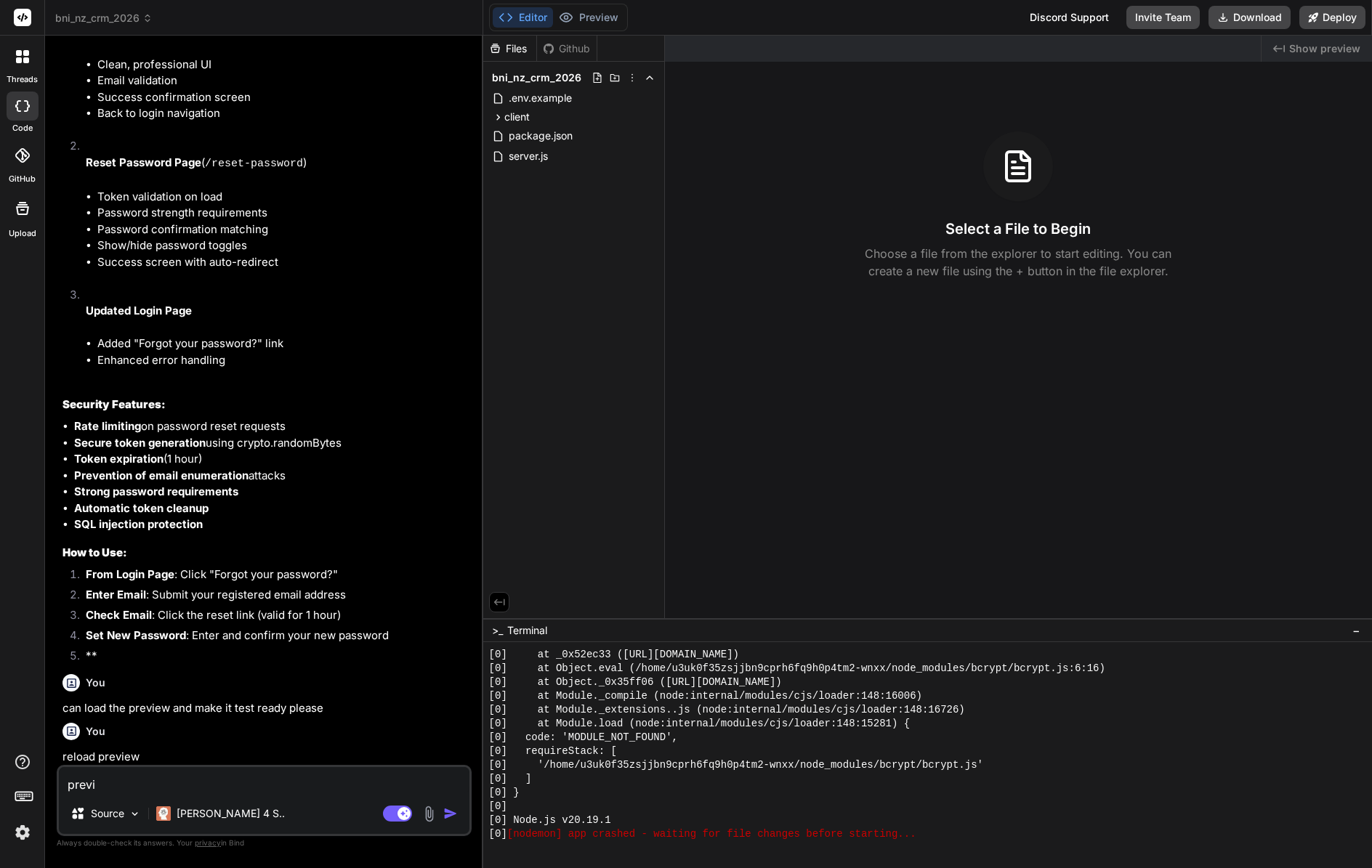
type textarea "previe"
type textarea "x"
type textarea "preview"
type textarea "x"
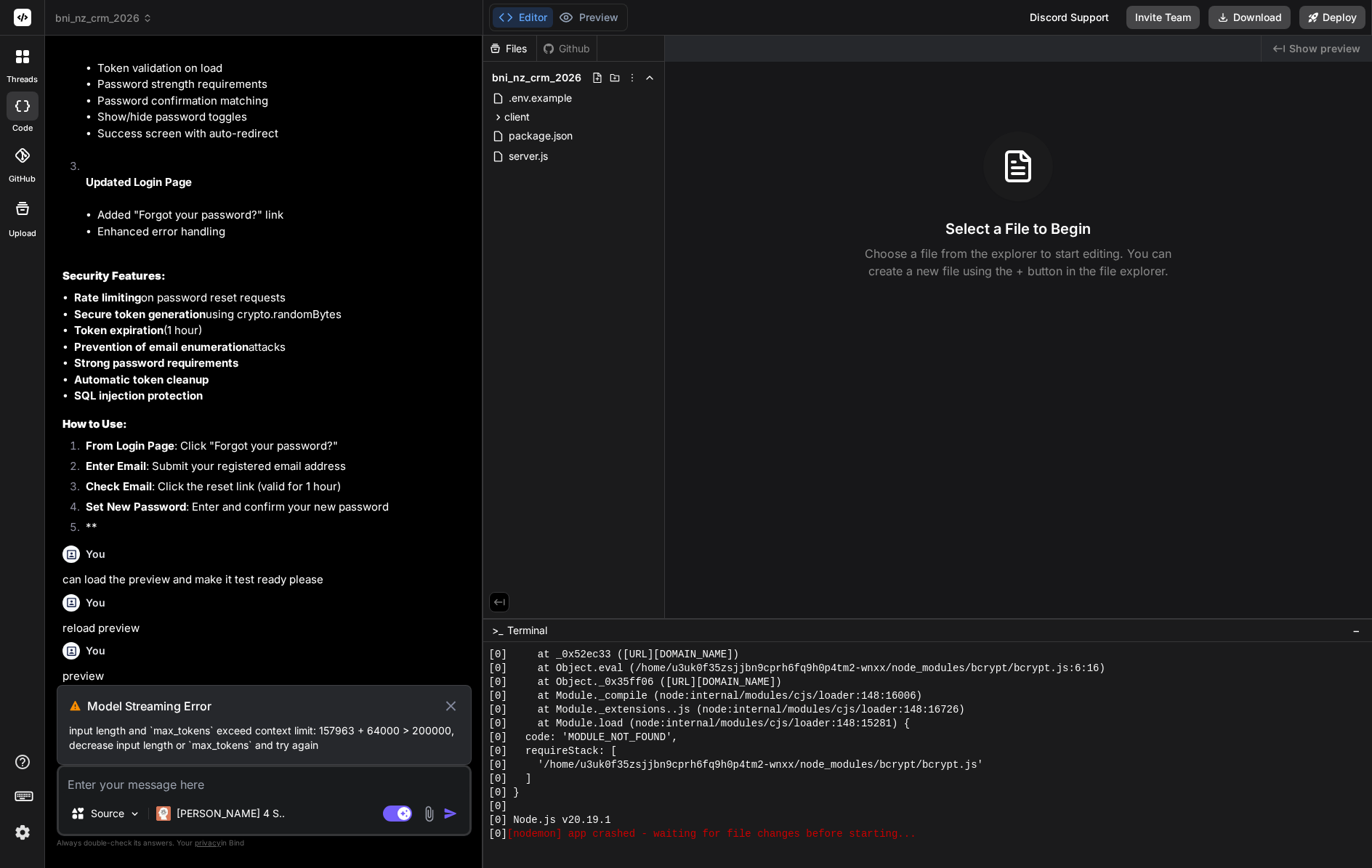
scroll to position [6929, 0]
type textarea "x"
